Goal: Task Accomplishment & Management: Complete application form

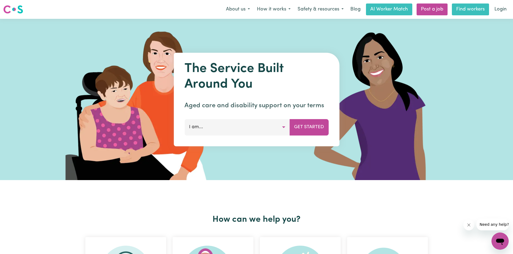
click at [469, 10] on link "Find workers" at bounding box center [470, 9] width 37 height 12
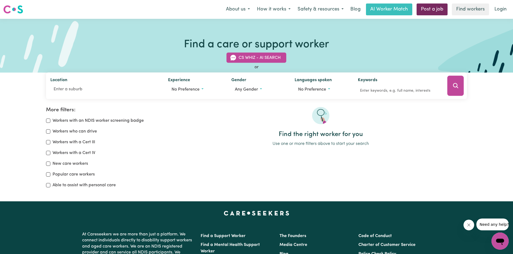
click at [426, 10] on link "Post a job" at bounding box center [431, 9] width 31 height 12
